Goal: Information Seeking & Learning: Find specific fact

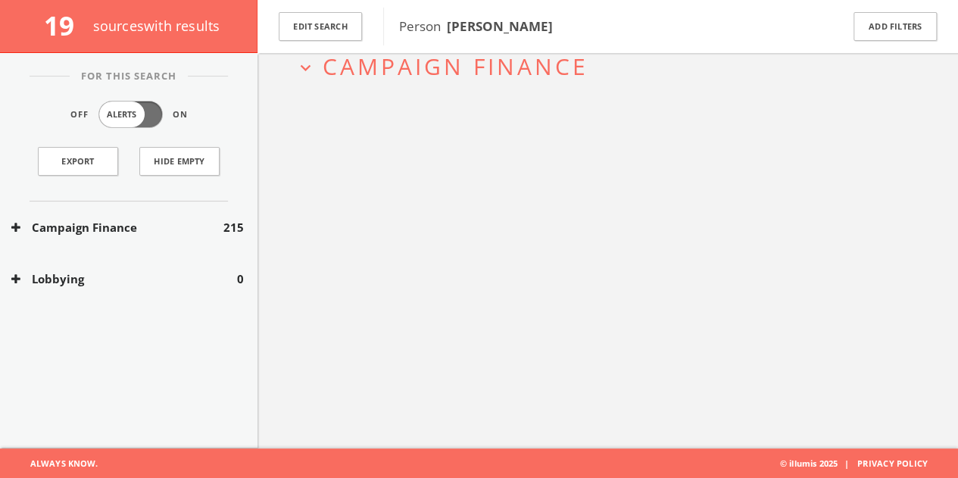
click at [330, 42] on div "Edit Search" at bounding box center [320, 26] width 126 height 53
click at [421, 30] on span "Person [PERSON_NAME]" at bounding box center [476, 25] width 154 height 17
click at [327, 39] on button "Edit Search" at bounding box center [320, 27] width 83 height 30
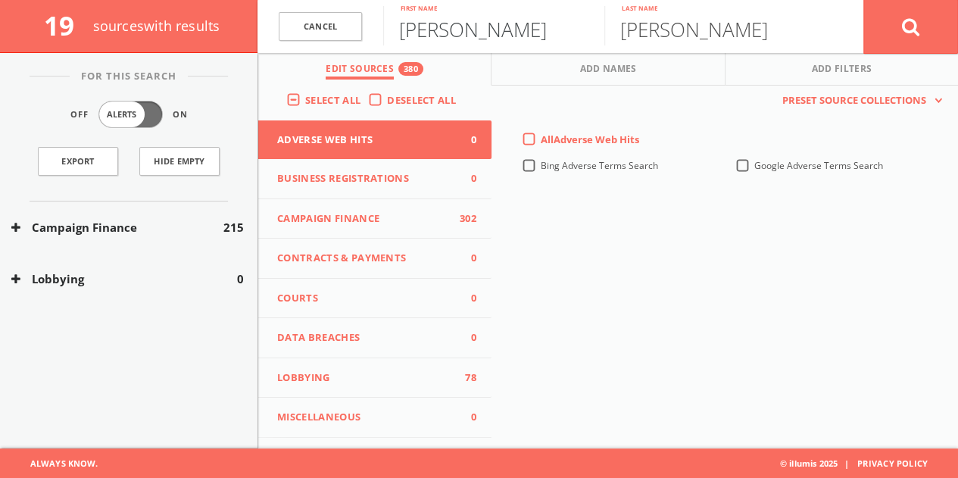
click at [473, 33] on input "[PERSON_NAME]" at bounding box center [493, 25] width 221 height 39
paste input "[PERSON_NAME] [PERSON_NAME]"
drag, startPoint x: 442, startPoint y: 34, endPoint x: 832, endPoint y: 17, distance: 390.3
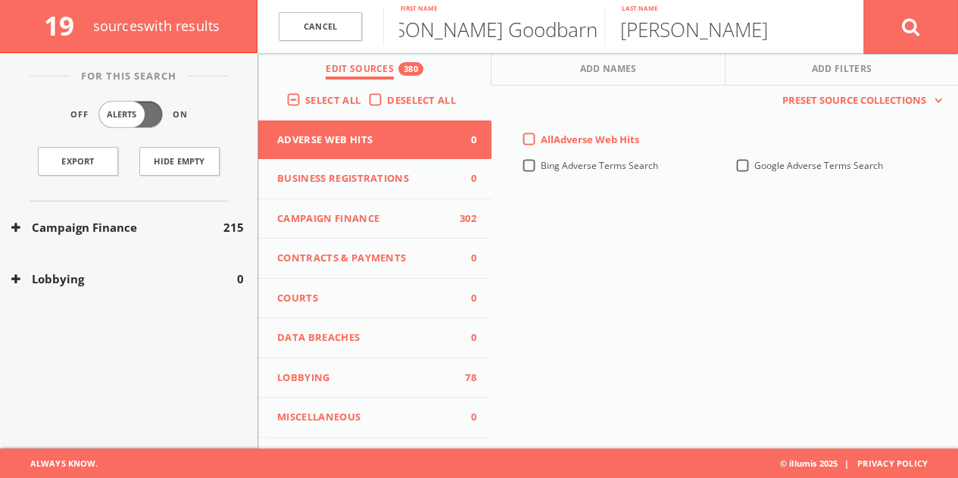
click at [825, 18] on form "Cancel [PERSON_NAME] Goodbarn First name [PERSON_NAME] Last name Cancel" at bounding box center [607, 26] width 700 height 53
type input "[PERSON_NAME]"
click at [751, 33] on input "[PERSON_NAME]" at bounding box center [714, 25] width 221 height 39
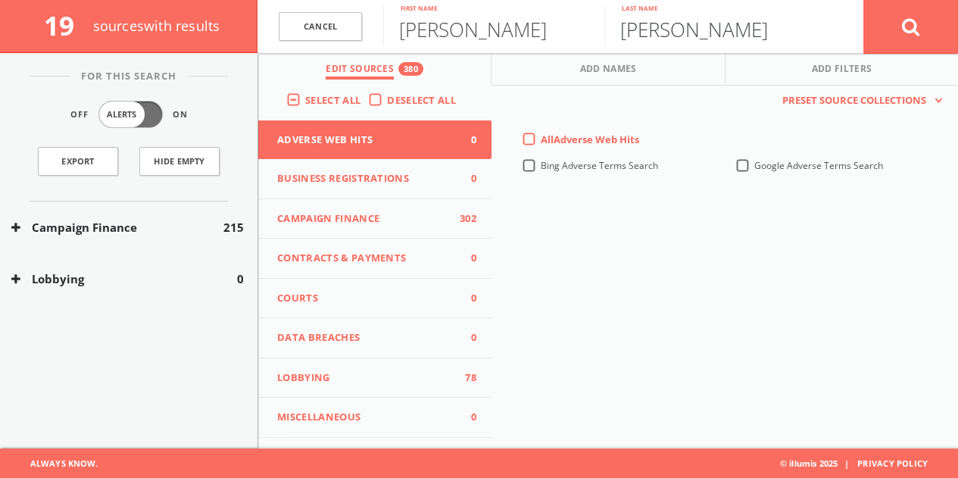
paste input "[PERSON_NAME] [PERSON_NAME]"
drag, startPoint x: 725, startPoint y: 28, endPoint x: 38, endPoint y: 37, distance: 687.5
click at [51, 39] on div "19 source s with results Cancel [PERSON_NAME] First name [PERSON_NAME] Goodbarn…" at bounding box center [479, 26] width 958 height 53
type input "Goodbarn"
click at [863, 0] on button at bounding box center [910, 26] width 95 height 55
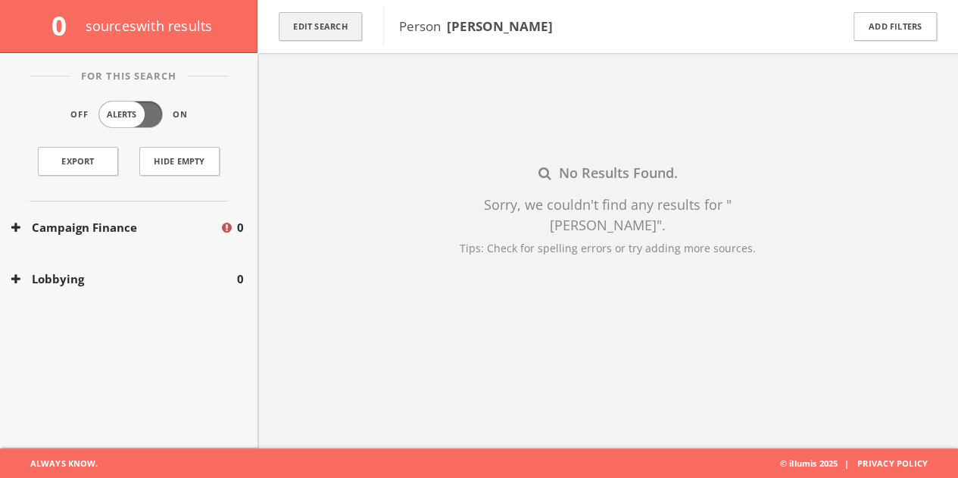
click at [339, 31] on button "Edit Search" at bounding box center [320, 27] width 83 height 30
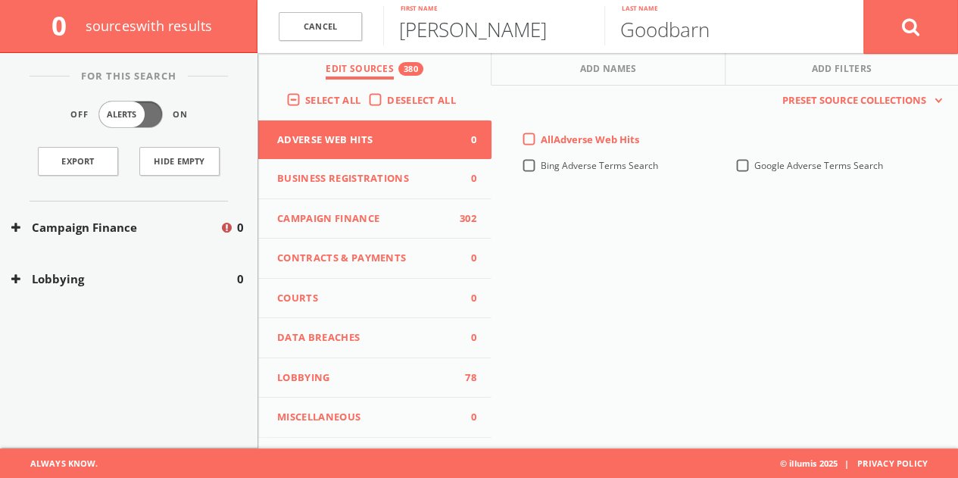
click at [456, 39] on input "[PERSON_NAME]" at bounding box center [493, 25] width 221 height 39
paste input "[PERSON_NAME] [PERSON_NAME]"
drag, startPoint x: 477, startPoint y: 30, endPoint x: 968, endPoint y: 32, distance: 491.4
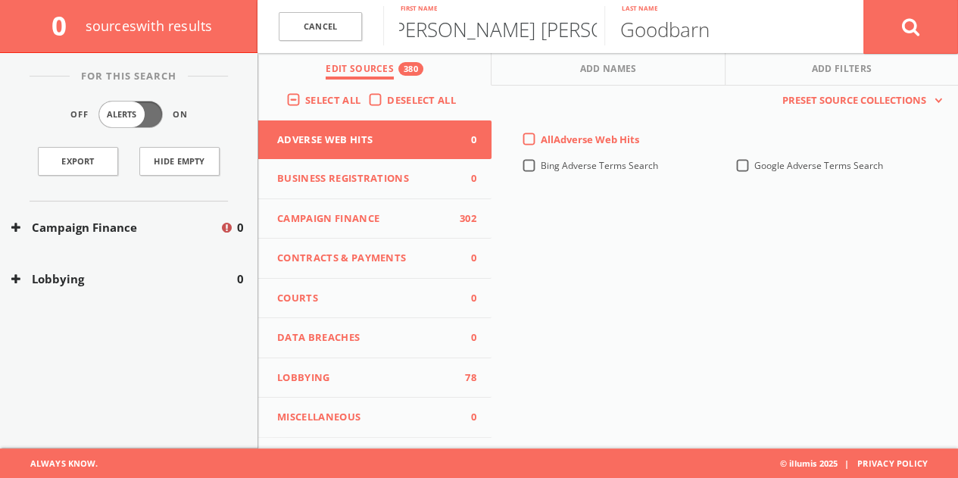
click at [957, 46] on html "Search History Alerts Votes [PERSON_NAME] Edit Profile Change Password Security…" at bounding box center [479, 195] width 958 height 566
type input "[PERSON_NAME]"
click at [789, 31] on input "Goodbarn" at bounding box center [714, 25] width 221 height 39
click at [790, 31] on body "Search History Alerts Votes [PERSON_NAME] Edit Profile Change Password Security…" at bounding box center [479, 180] width 958 height 536
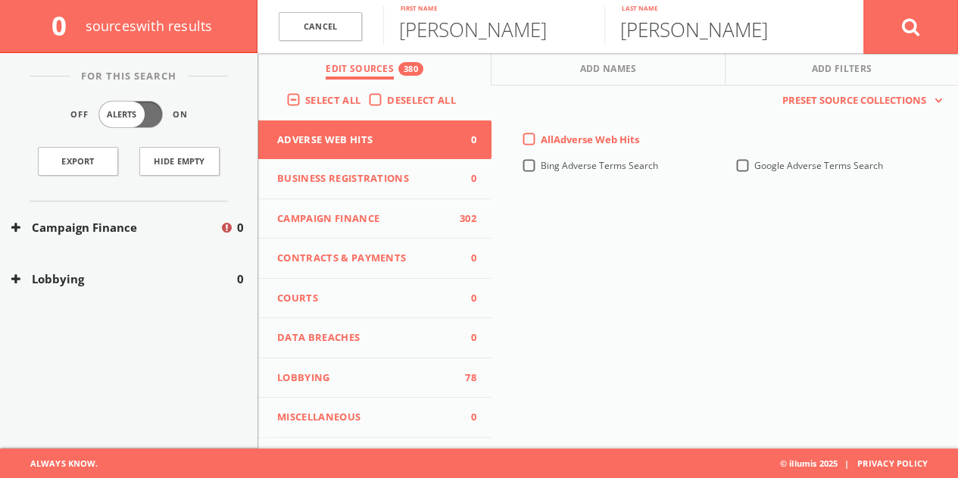
type input "[PERSON_NAME]"
click at [863, 0] on button at bounding box center [910, 26] width 95 height 55
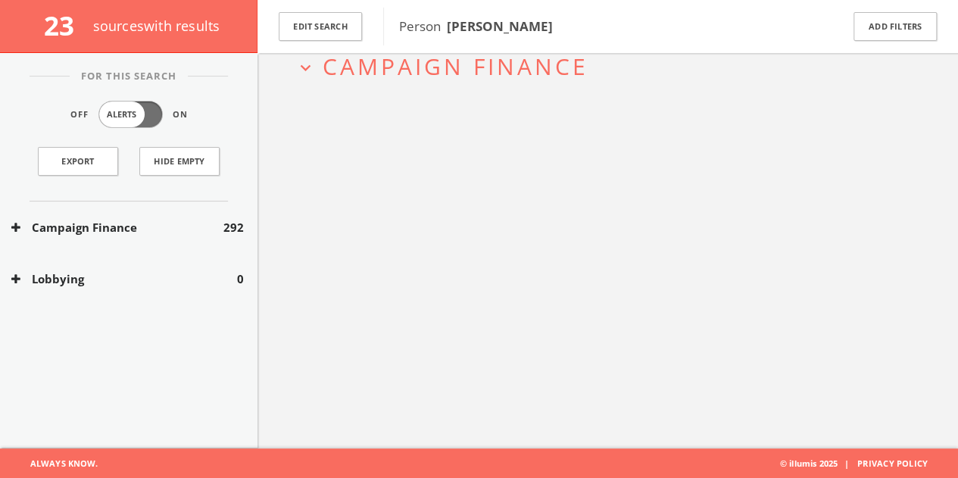
click at [219, 215] on div "Campaign Finance 292" at bounding box center [128, 227] width 257 height 52
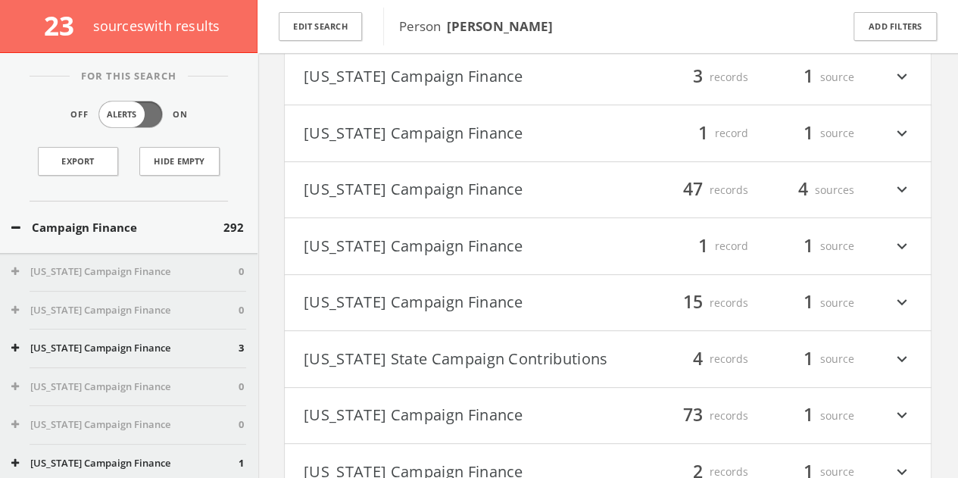
click at [432, 114] on h4 "[US_STATE] Campaign Finance filter_list 1 record 1 source expand_more" at bounding box center [608, 133] width 646 height 56
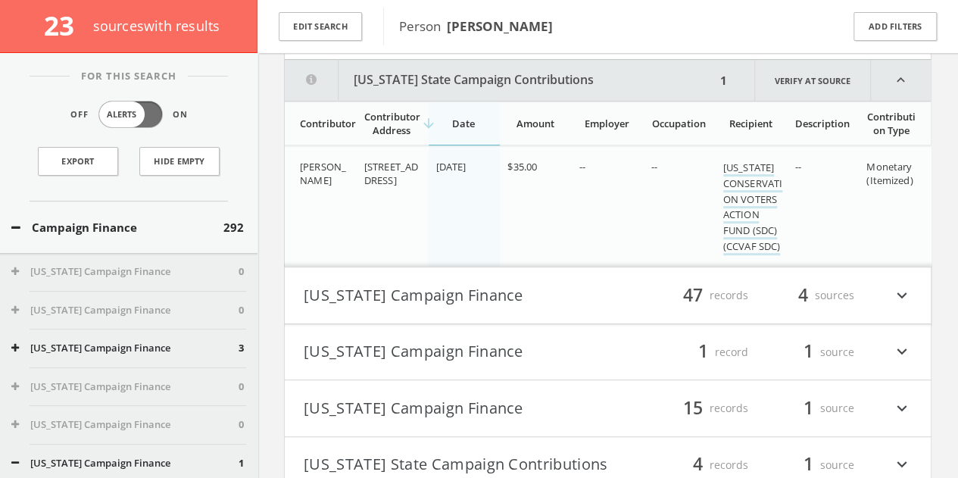
scroll to position [248, 0]
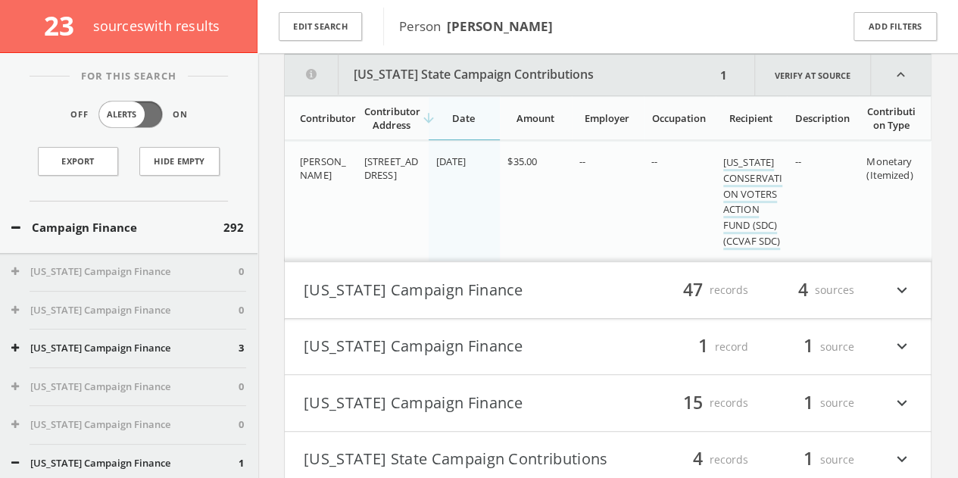
click at [439, 14] on div "Person [PERSON_NAME]" at bounding box center [602, 27] width 438 height 38
click at [407, 61] on button "[US_STATE] State Campaign Contributions" at bounding box center [500, 75] width 431 height 41
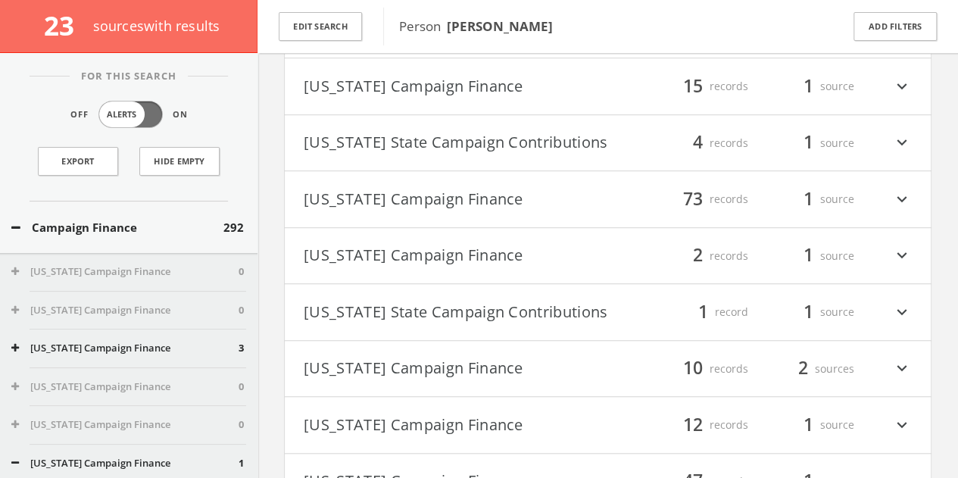
click at [416, 315] on button "[US_STATE] State Campaign Contributions" at bounding box center [456, 312] width 304 height 26
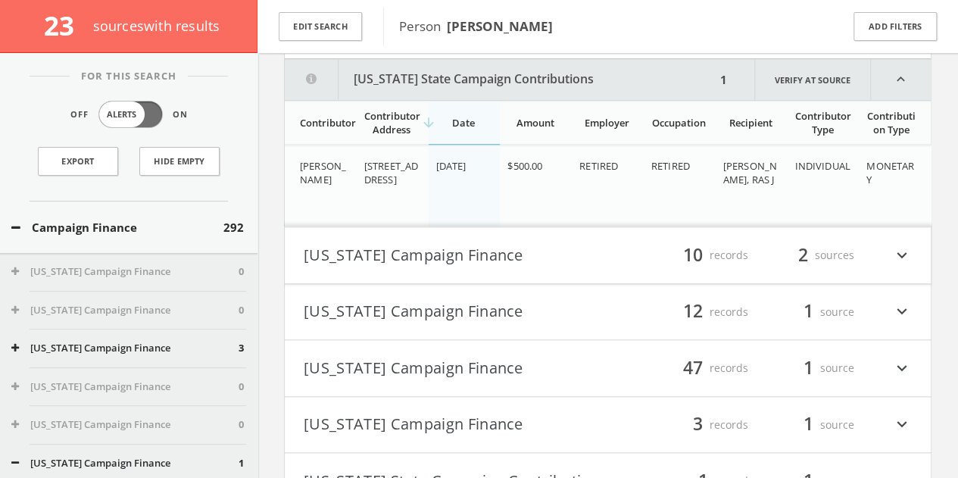
scroll to position [691, 0]
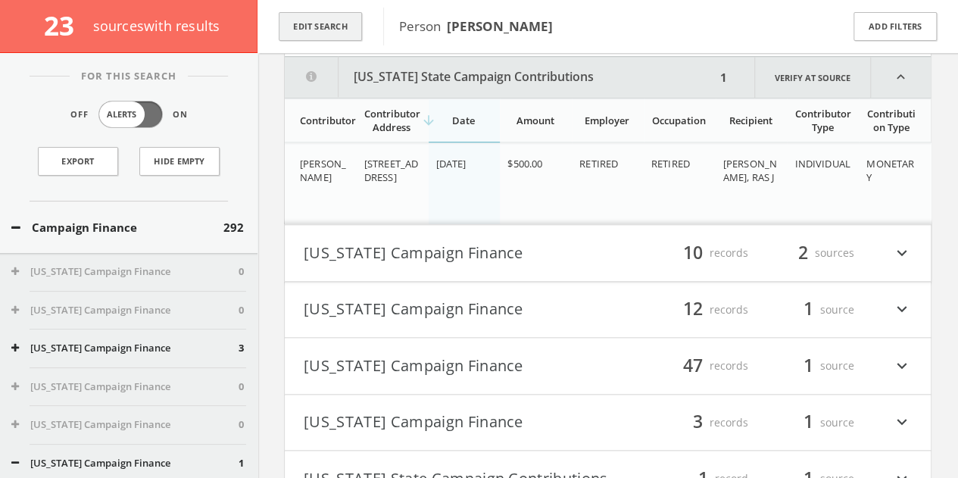
click at [320, 13] on button "Edit Search" at bounding box center [320, 27] width 83 height 30
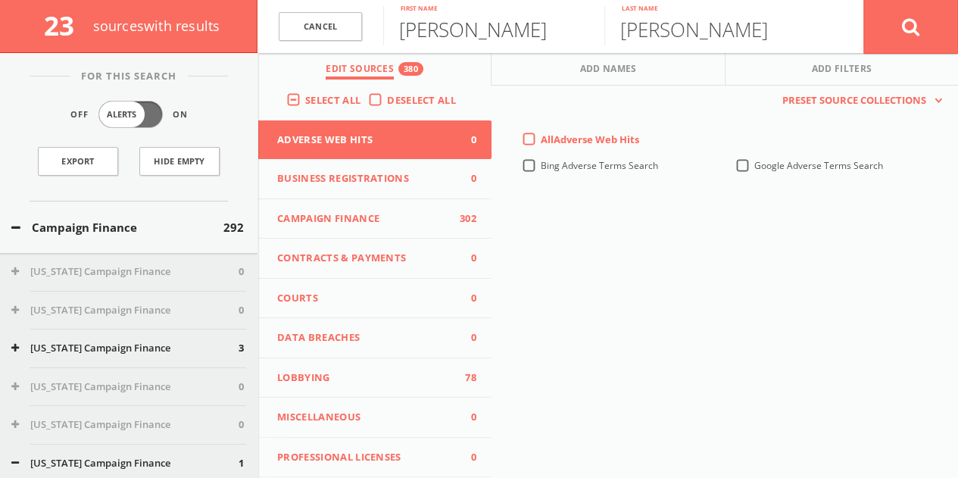
click at [445, 32] on input "[PERSON_NAME]" at bounding box center [493, 25] width 221 height 39
paste input "[PERSON_NAME]"
drag, startPoint x: 457, startPoint y: 36, endPoint x: 968, endPoint y: -35, distance: 515.9
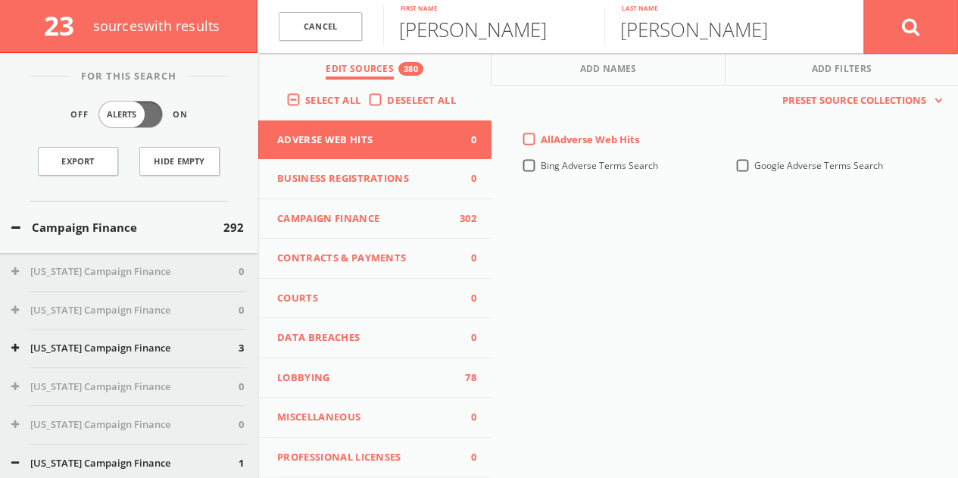
click at [957, 0] on html "Search History Alerts Votes [PERSON_NAME] Edit Profile Change Password Security…" at bounding box center [479, 75] width 958 height 1533
type input "[PERSON_NAME]"
click at [863, 0] on button at bounding box center [910, 26] width 95 height 55
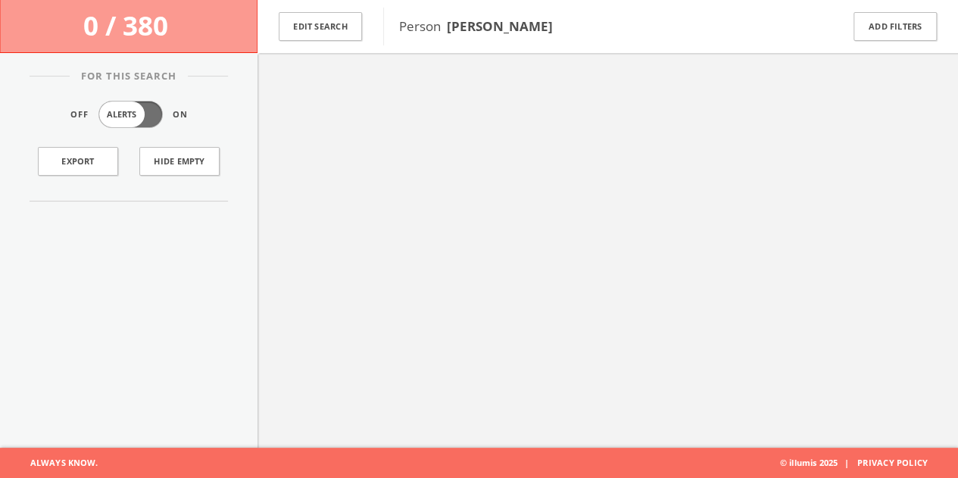
scroll to position [88, 0]
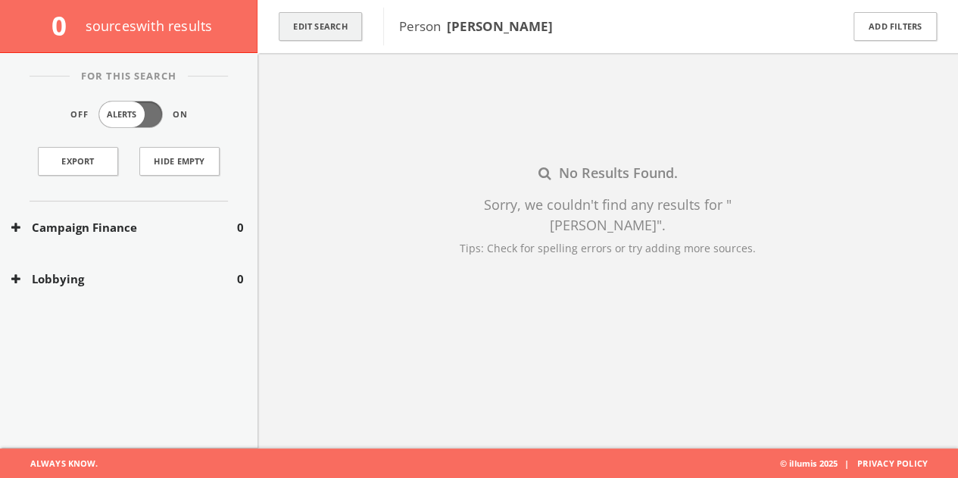
click at [341, 36] on button "Edit Search" at bounding box center [320, 27] width 83 height 30
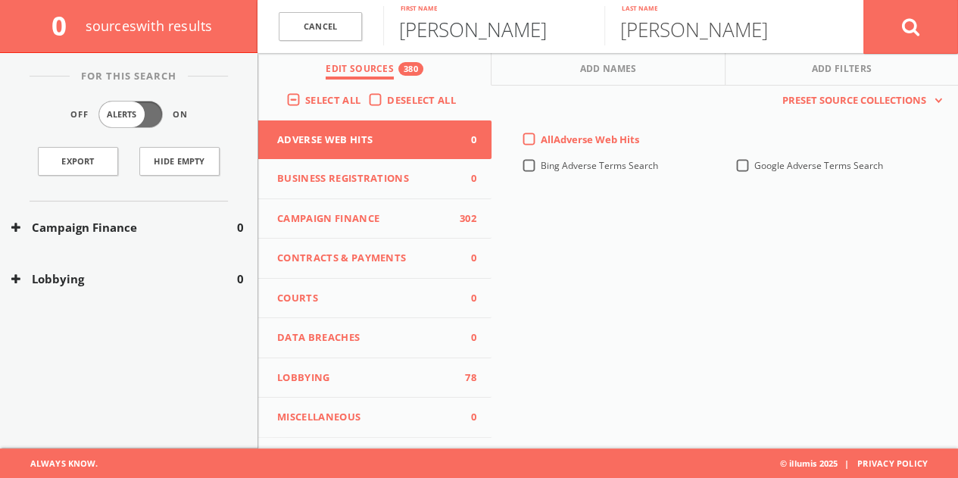
click at [418, 38] on input "[PERSON_NAME]" at bounding box center [493, 25] width 221 height 39
click at [418, 37] on input "[PERSON_NAME]" at bounding box center [493, 25] width 221 height 39
type input "[PERSON_NAME]"
paste input "[PHONE_NUMBER]"
type input "0"
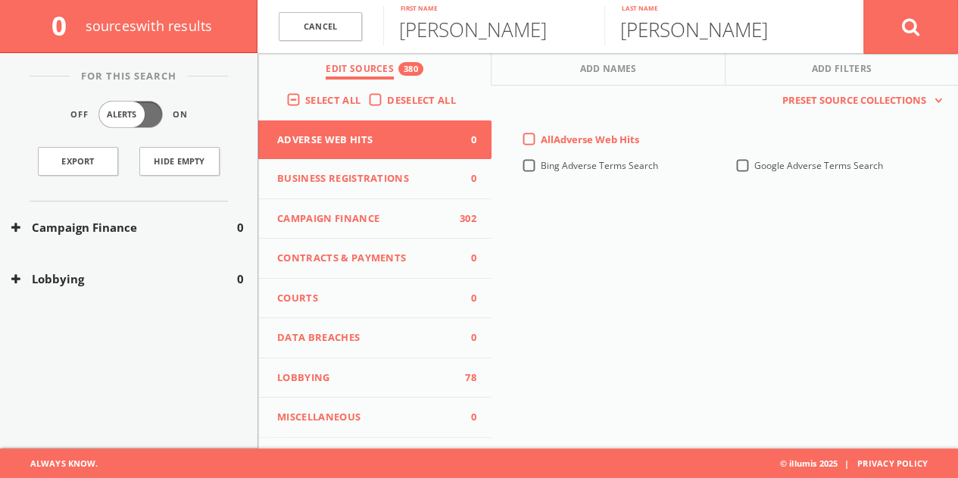
type input "[PERSON_NAME]"
click at [863, 0] on button at bounding box center [910, 26] width 95 height 55
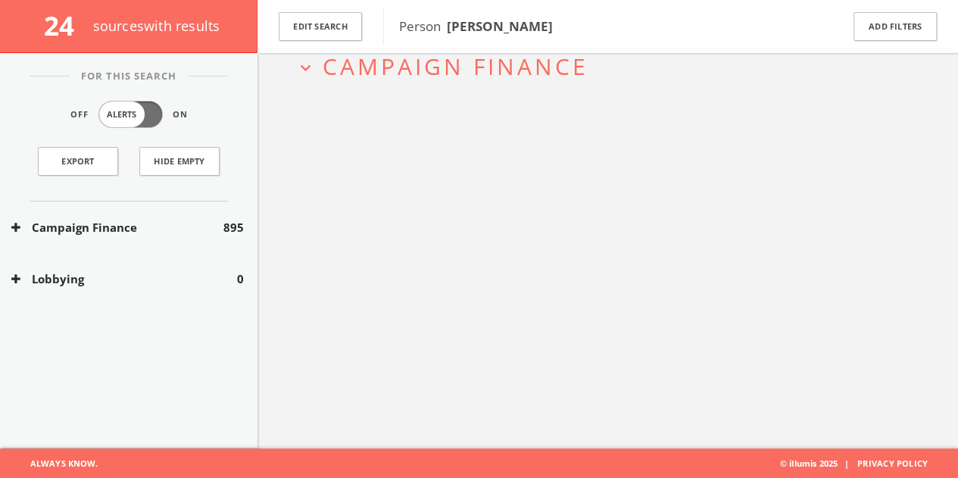
click at [196, 238] on div "Campaign Finance 895" at bounding box center [128, 227] width 257 height 52
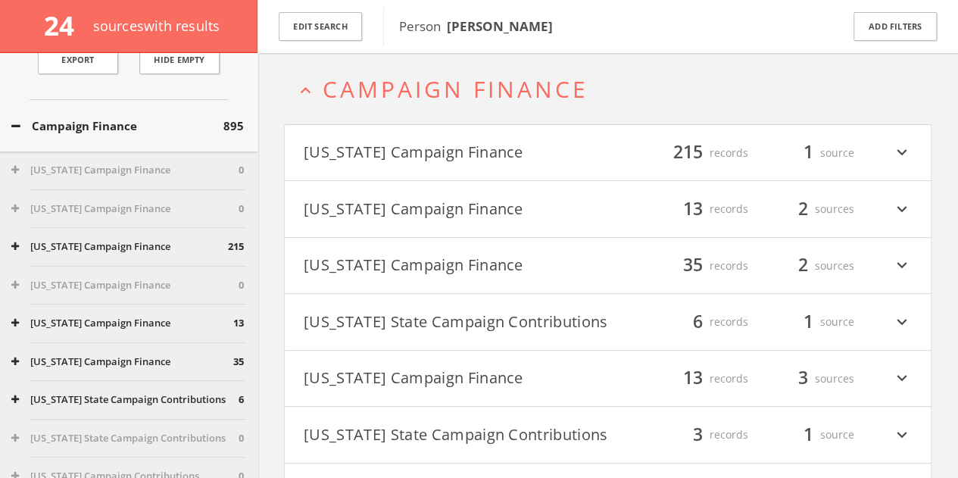
scroll to position [151, 0]
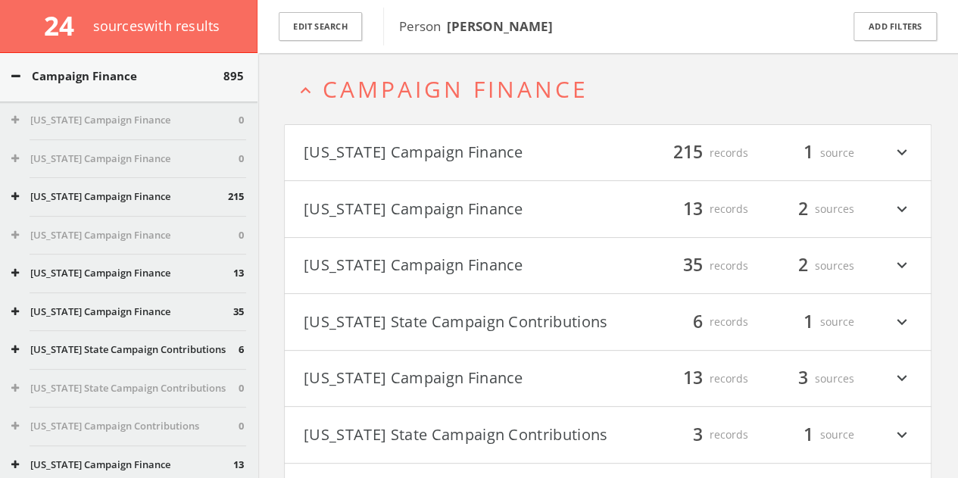
click at [144, 308] on button "[US_STATE] Campaign Finance" at bounding box center [122, 311] width 222 height 15
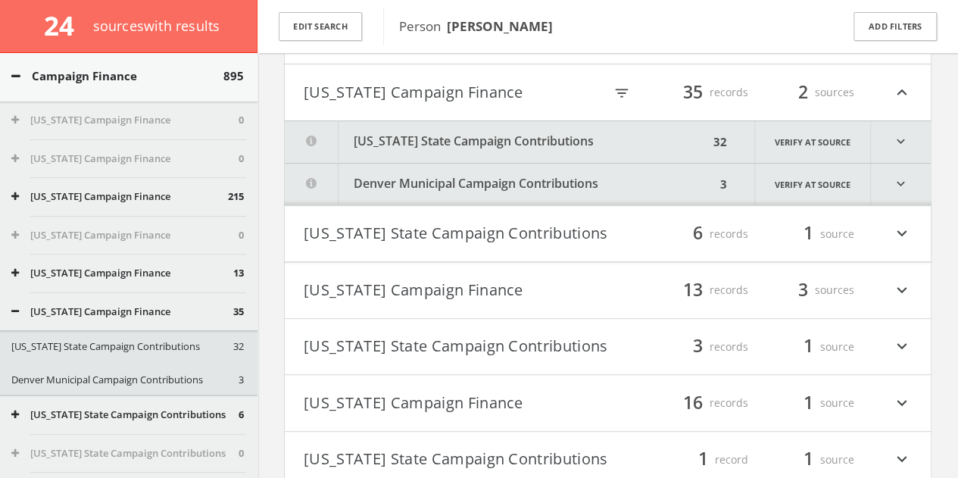
scroll to position [248, 0]
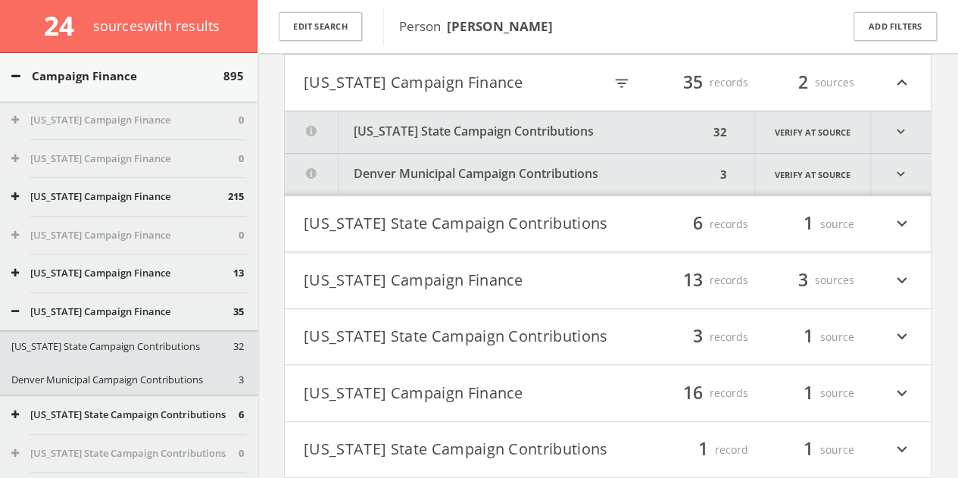
click at [472, 119] on button "[US_STATE] State Campaign Contributions" at bounding box center [497, 132] width 424 height 42
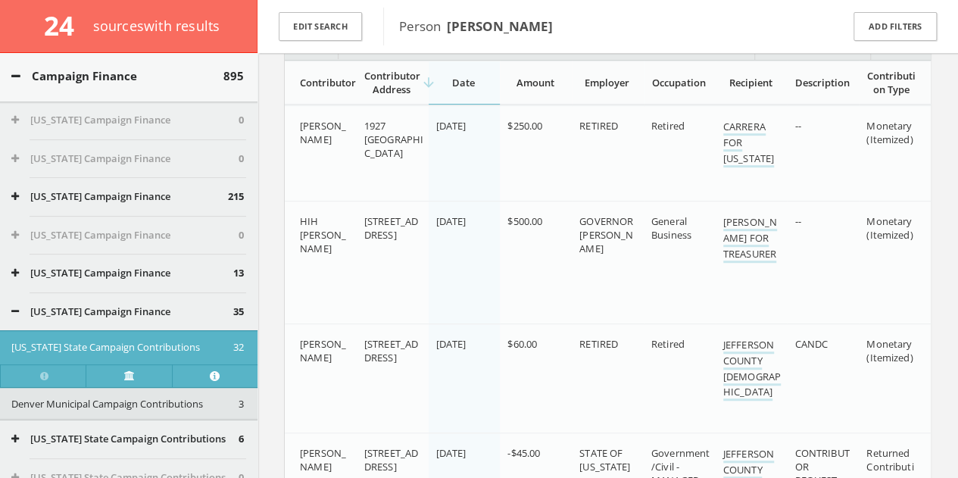
scroll to position [0, 0]
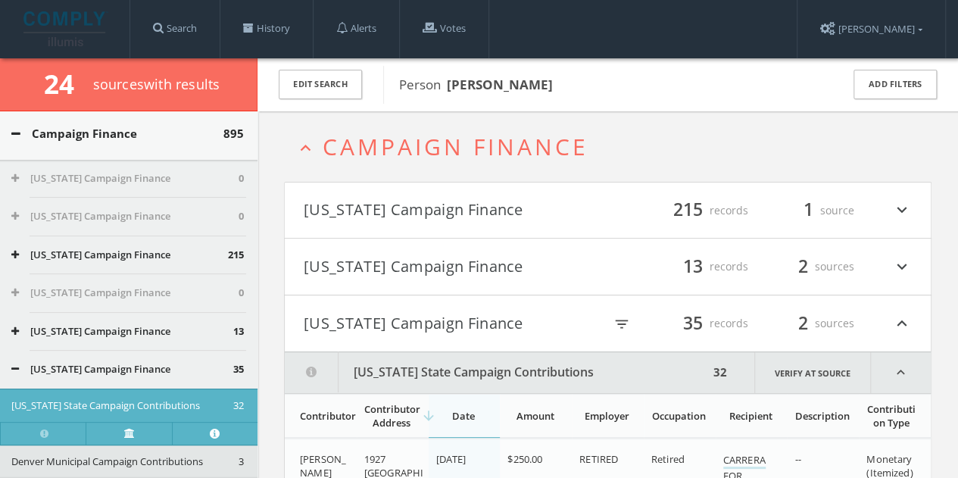
click at [406, 322] on button "[US_STATE] Campaign Finance" at bounding box center [454, 323] width 300 height 26
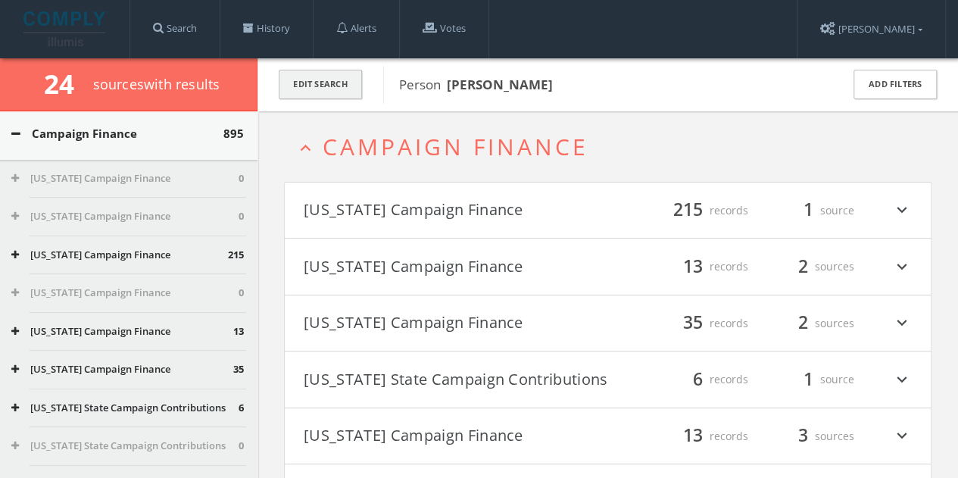
click at [349, 84] on button "Edit Search" at bounding box center [320, 85] width 83 height 30
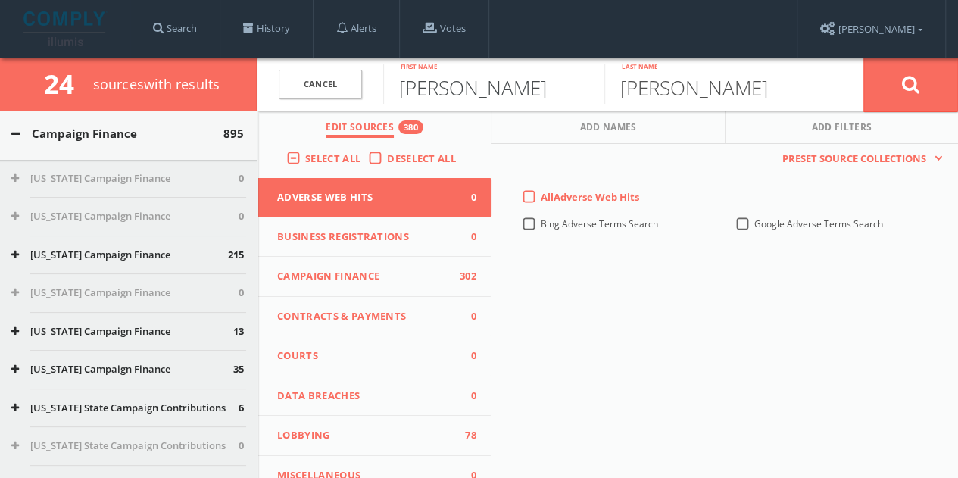
click at [428, 90] on input "[PERSON_NAME]" at bounding box center [493, 83] width 221 height 39
paste input "[PERSON_NAME]"
drag, startPoint x: 463, startPoint y: 87, endPoint x: 968, endPoint y: 31, distance: 508.1
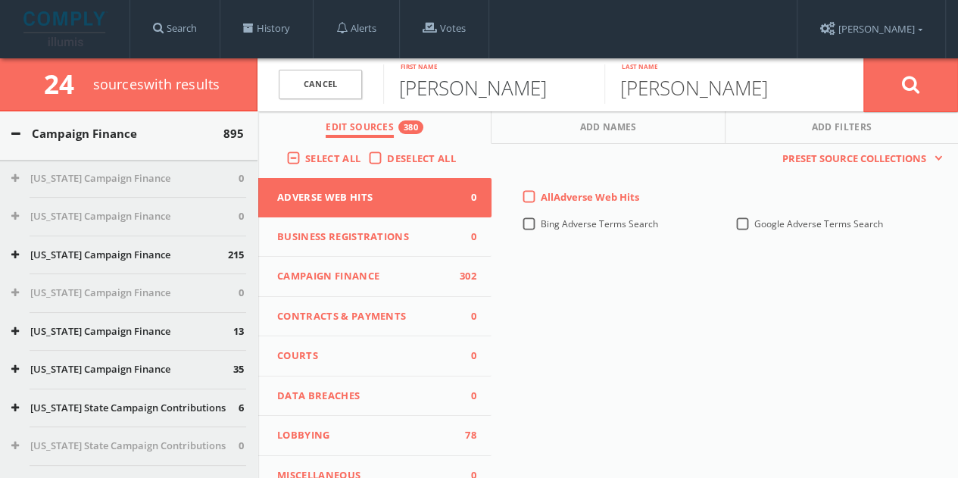
type input "[PERSON_NAME]"
paste input "[PERSON_NAME]"
drag, startPoint x: 716, startPoint y: 83, endPoint x: 277, endPoint y: 86, distance: 439.1
click at [330, 111] on div "Cancel [PERSON_NAME] First name [PERSON_NAME] Last name Cancel Edit Sources 380…" at bounding box center [607, 84] width 700 height 53
type input "[PERSON_NAME]"
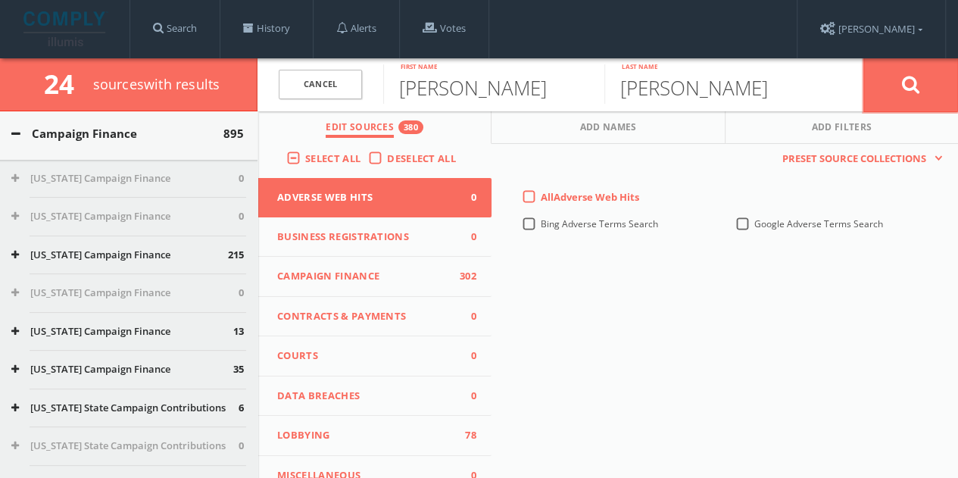
click at [927, 92] on button at bounding box center [910, 85] width 95 height 55
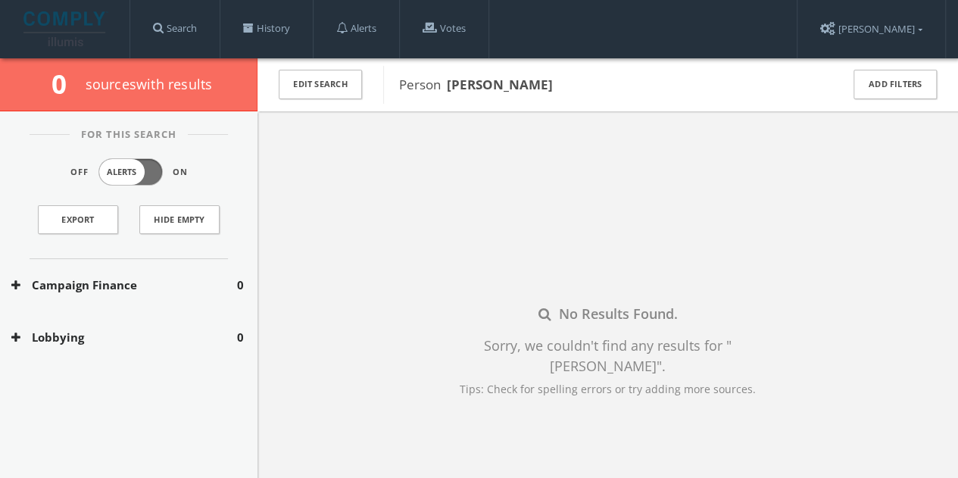
click at [315, 68] on div "Edit Search" at bounding box center [320, 84] width 126 height 53
click at [318, 79] on button "Edit Search" at bounding box center [320, 85] width 83 height 30
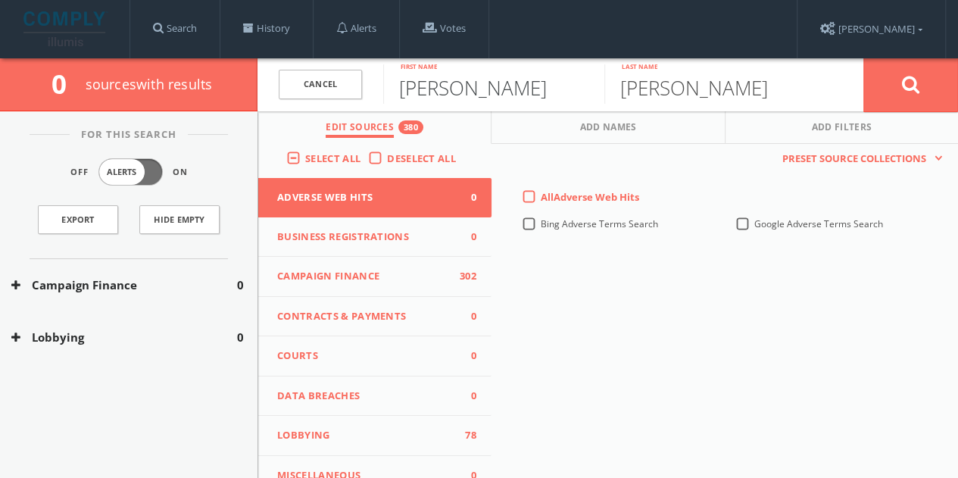
click at [434, 93] on input "[PERSON_NAME]" at bounding box center [493, 83] width 221 height 39
click at [733, 89] on input "[PERSON_NAME]" at bounding box center [714, 83] width 221 height 39
click at [697, 92] on input "[PERSON_NAME]" at bounding box center [714, 83] width 221 height 39
click at [697, 91] on input "[PERSON_NAME]" at bounding box center [714, 83] width 221 height 39
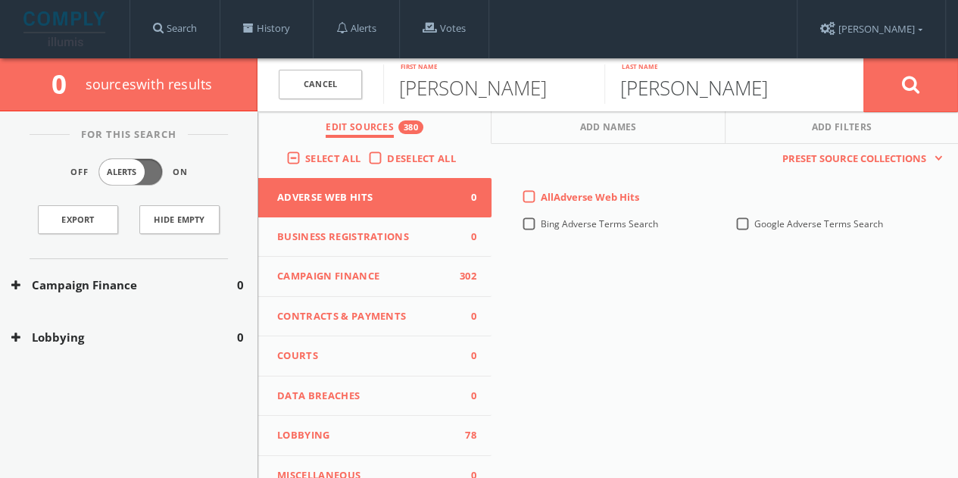
paste input "[PERSON_NAME]"
type input "[PERSON_NAME]"
click at [896, 78] on button at bounding box center [910, 85] width 95 height 55
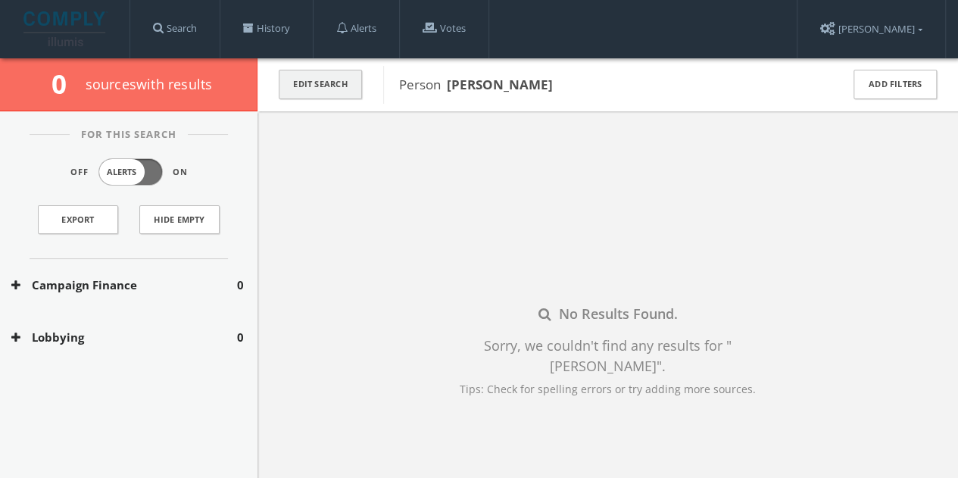
click at [312, 83] on button "Edit Search" at bounding box center [320, 85] width 83 height 30
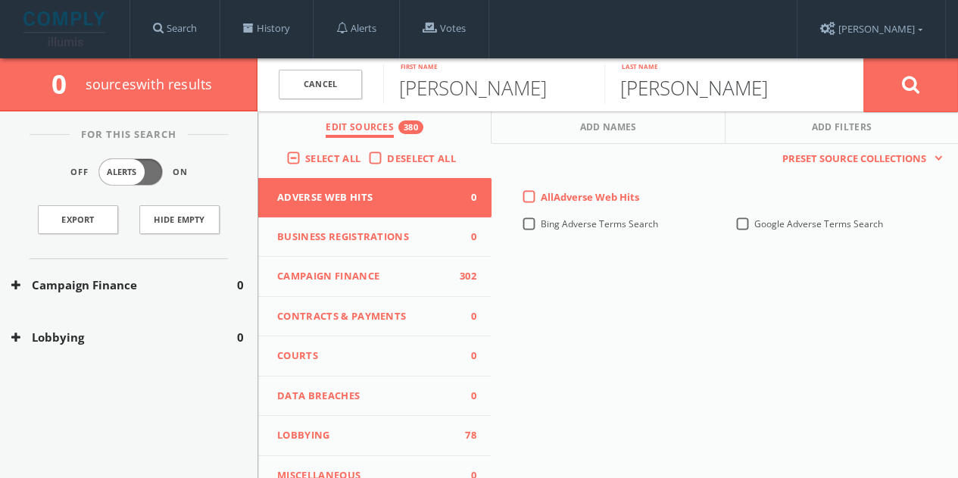
click at [625, 83] on input "[PERSON_NAME]" at bounding box center [714, 83] width 221 height 39
paste input "Dingledin"
type input "[PERSON_NAME]"
click at [863, 58] on button at bounding box center [910, 85] width 95 height 55
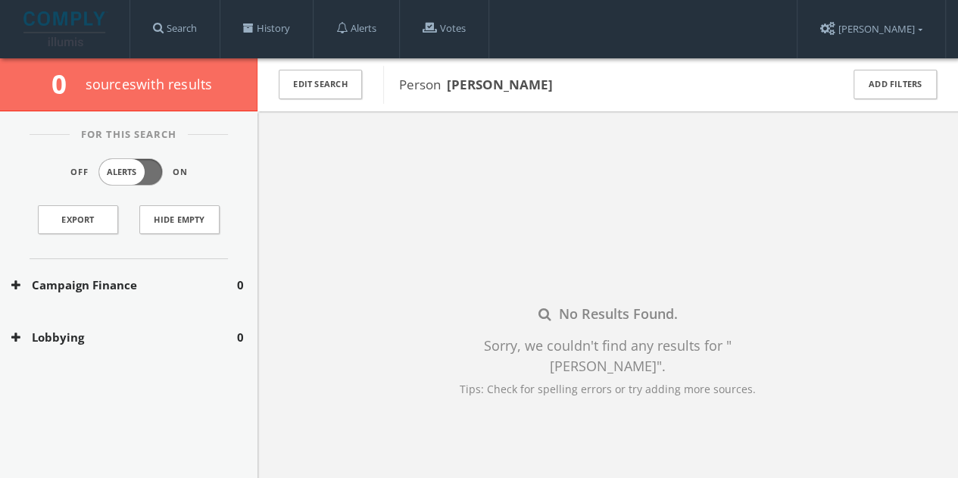
click at [310, 68] on div "Edit Search" at bounding box center [320, 84] width 126 height 53
click at [321, 88] on button "Edit Search" at bounding box center [320, 85] width 83 height 30
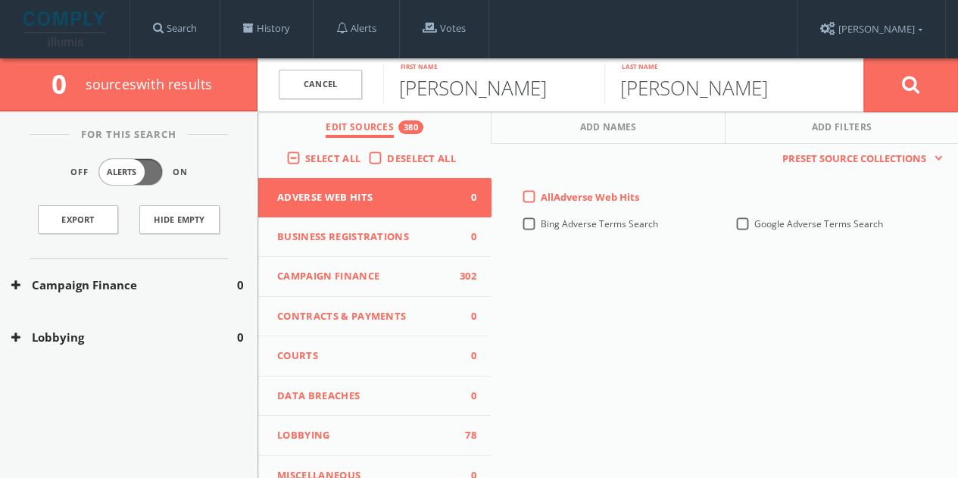
click at [441, 98] on input "[PERSON_NAME]" at bounding box center [493, 83] width 221 height 39
click at [441, 96] on input "[PERSON_NAME]" at bounding box center [493, 83] width 221 height 39
click at [441, 97] on input "[PERSON_NAME]" at bounding box center [493, 83] width 221 height 39
type input "[PERSON_NAME]"
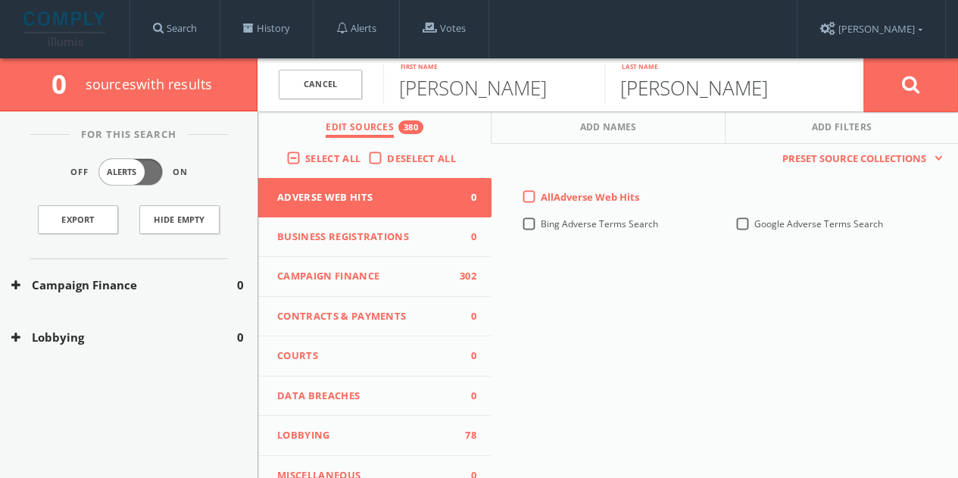
type input "[PERSON_NAME]"
click at [863, 58] on button at bounding box center [910, 85] width 95 height 55
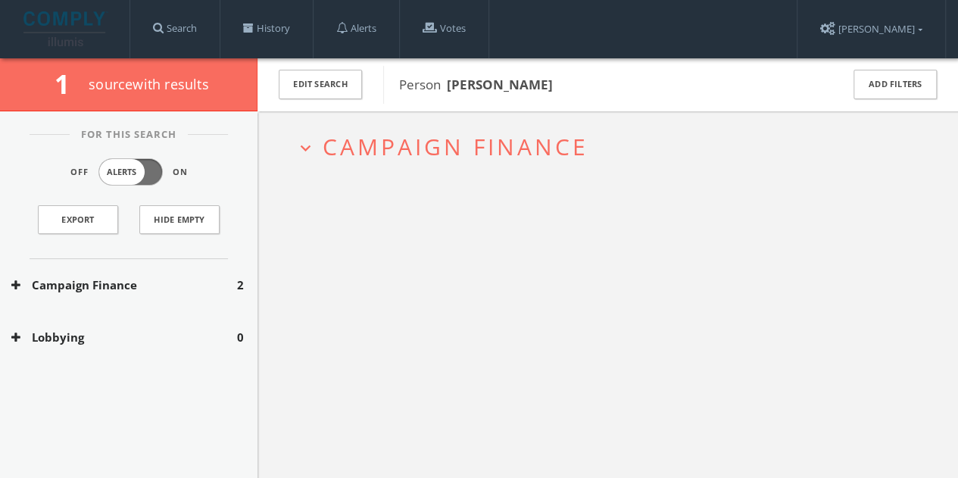
click at [162, 274] on div "Campaign Finance 2" at bounding box center [128, 285] width 257 height 52
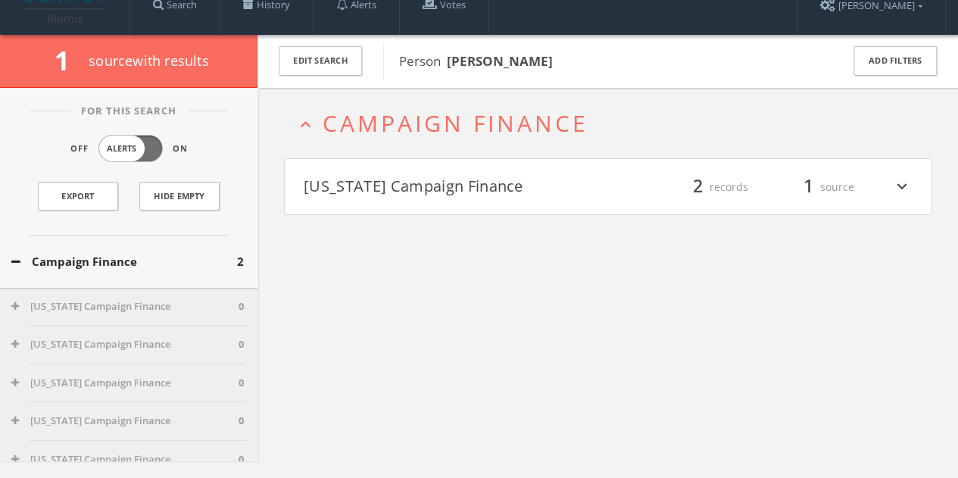
click at [406, 208] on h4 "[US_STATE] Campaign Finance filter_list 2 records 1 source expand_more" at bounding box center [608, 187] width 646 height 56
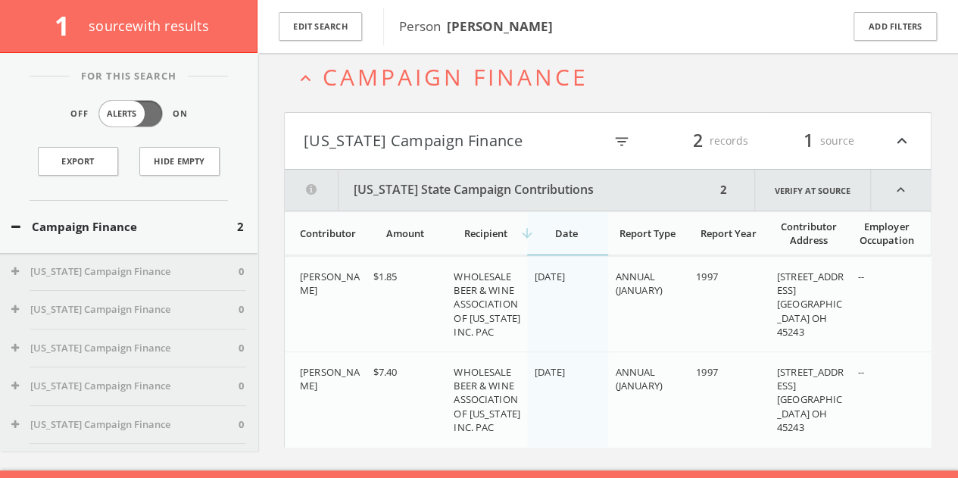
scroll to position [98, 0]
